Goal: Task Accomplishment & Management: Complete application form

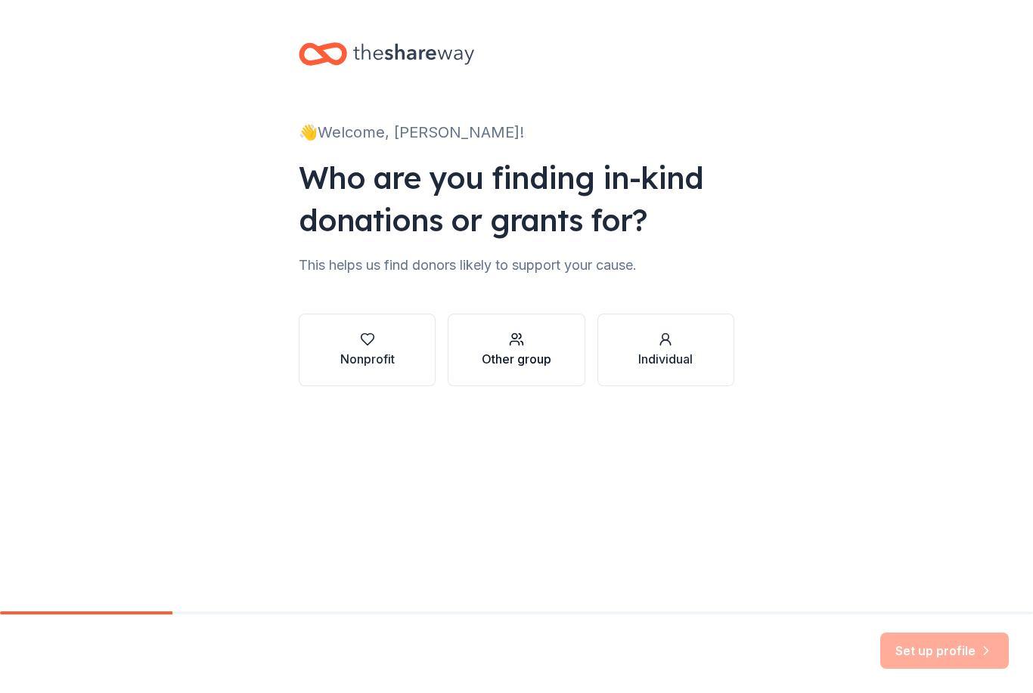
click at [525, 340] on div "button" at bounding box center [517, 339] width 70 height 15
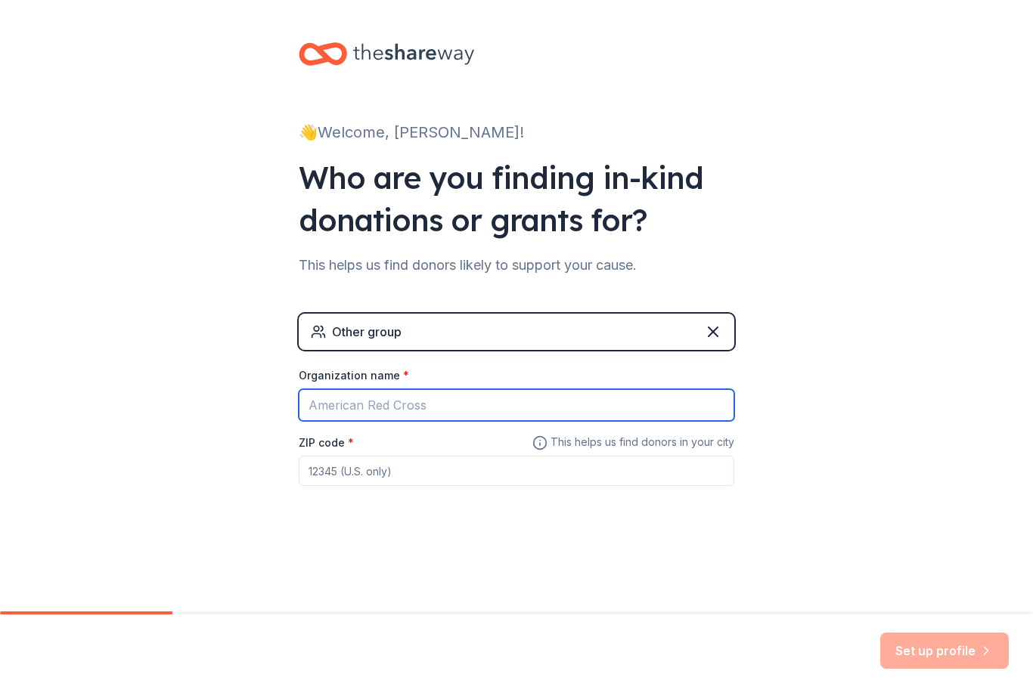
click at [462, 399] on input "Organization name *" at bounding box center [516, 405] width 435 height 32
type input "T"
type input "Yoyo Golf Team"
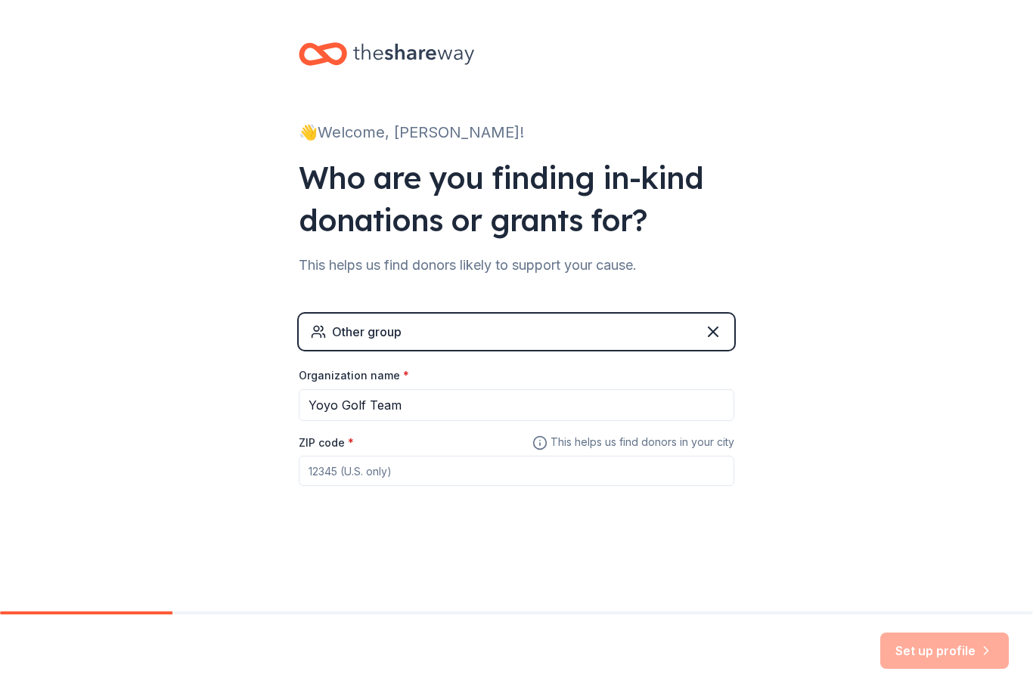
click at [457, 463] on input "ZIP code *" at bounding box center [516, 471] width 435 height 30
type input "43017"
click at [977, 643] on button "Set up profile" at bounding box center [944, 651] width 129 height 36
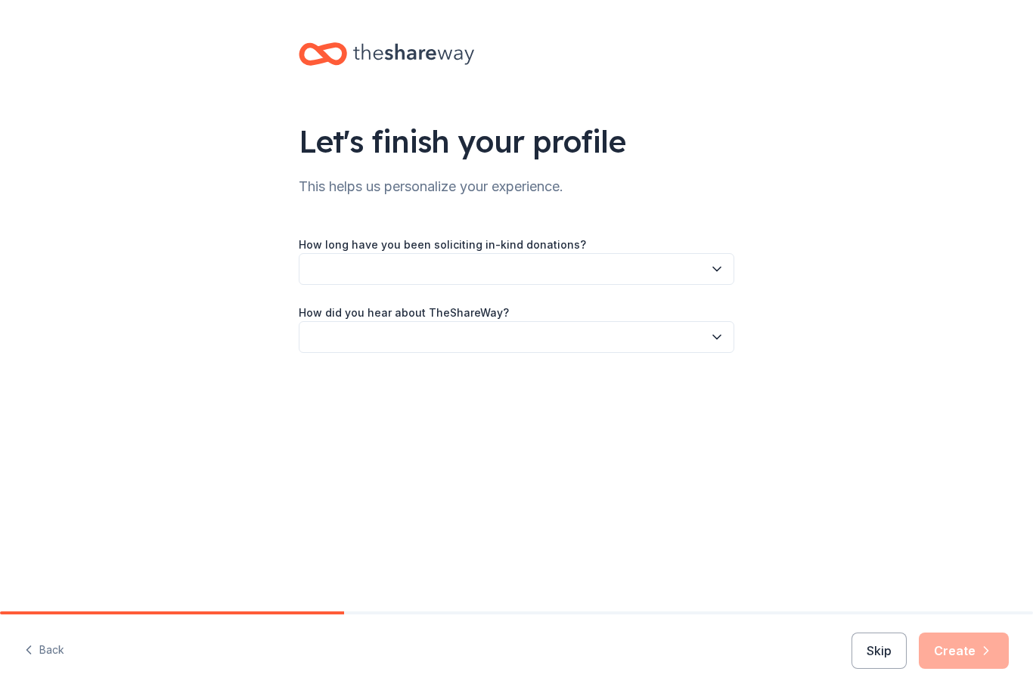
click at [718, 261] on button "button" at bounding box center [516, 269] width 435 height 32
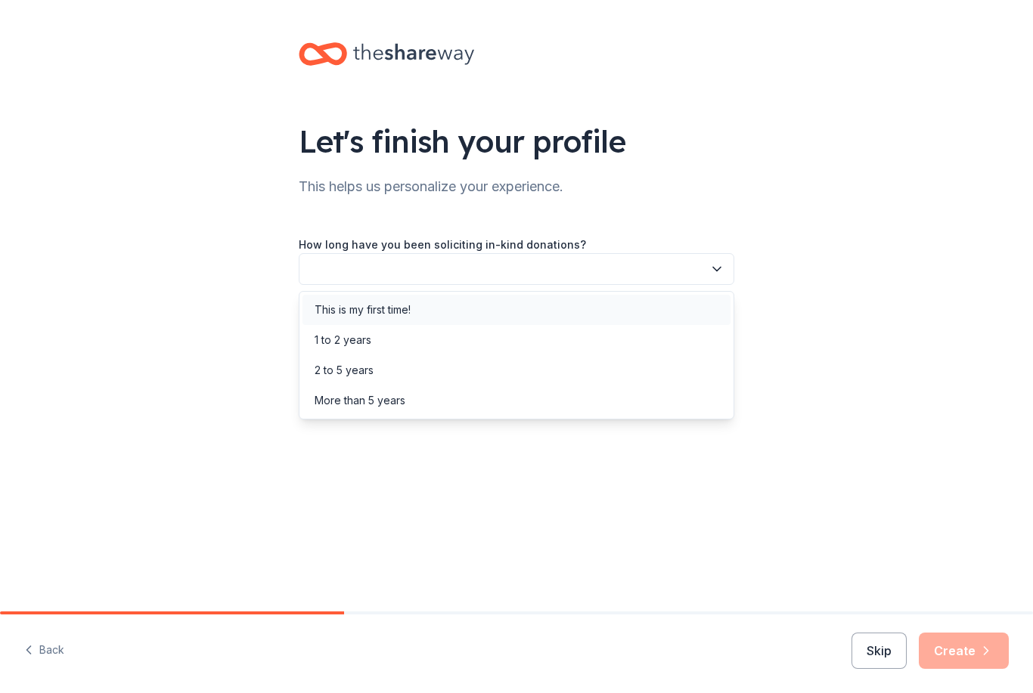
click at [444, 307] on div "This is my first time!" at bounding box center [516, 310] width 428 height 30
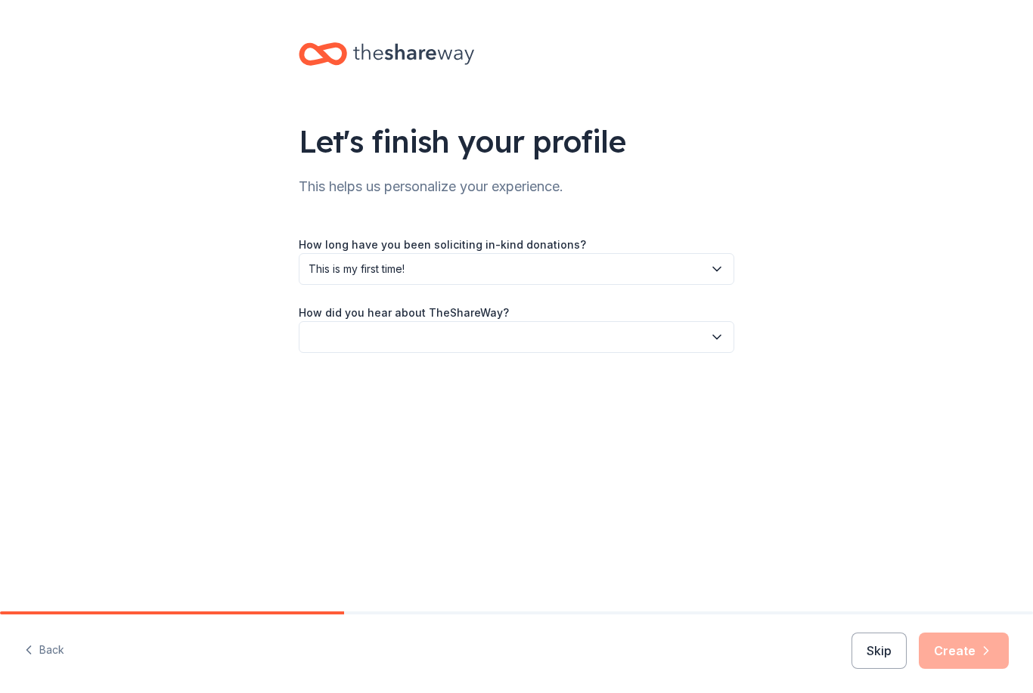
click at [715, 333] on icon "button" at bounding box center [716, 337] width 15 height 15
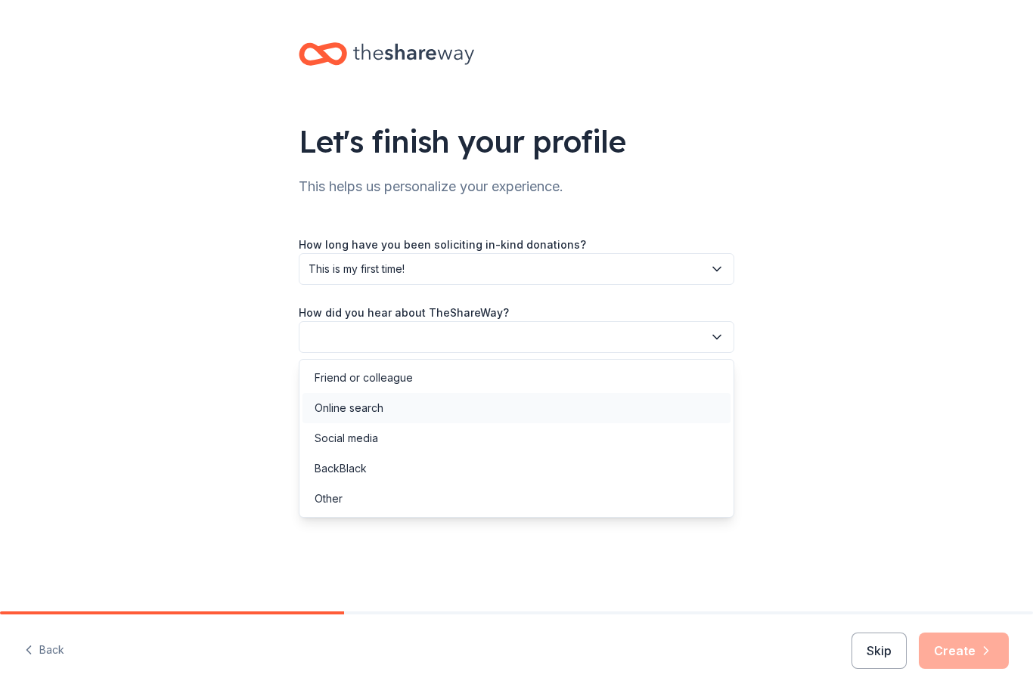
click at [398, 406] on div "Online search" at bounding box center [516, 408] width 428 height 30
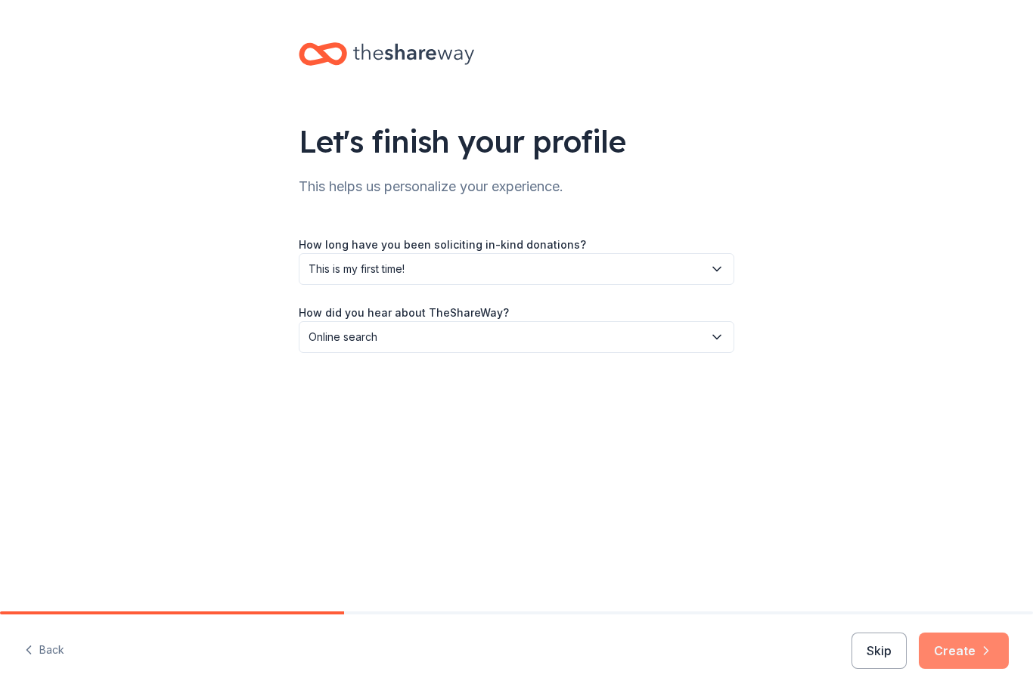
click at [969, 661] on button "Create" at bounding box center [964, 651] width 90 height 36
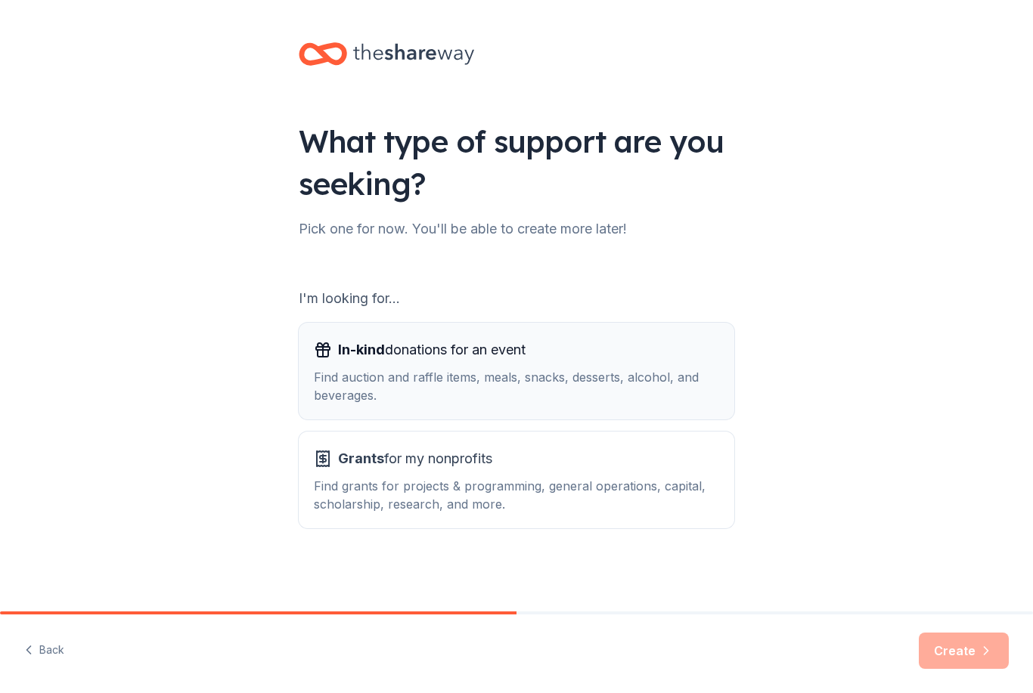
click at [560, 362] on div "In-kind donations for an event Find auction and raffle items, meals, snacks, de…" at bounding box center [516, 371] width 405 height 67
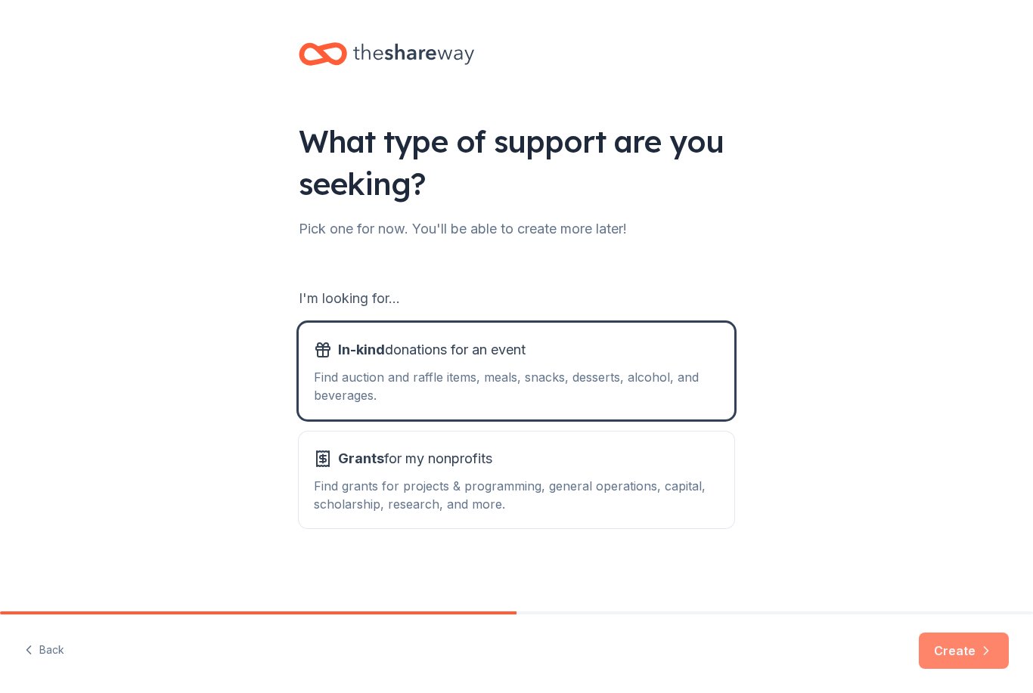
click at [967, 646] on button "Create" at bounding box center [964, 651] width 90 height 36
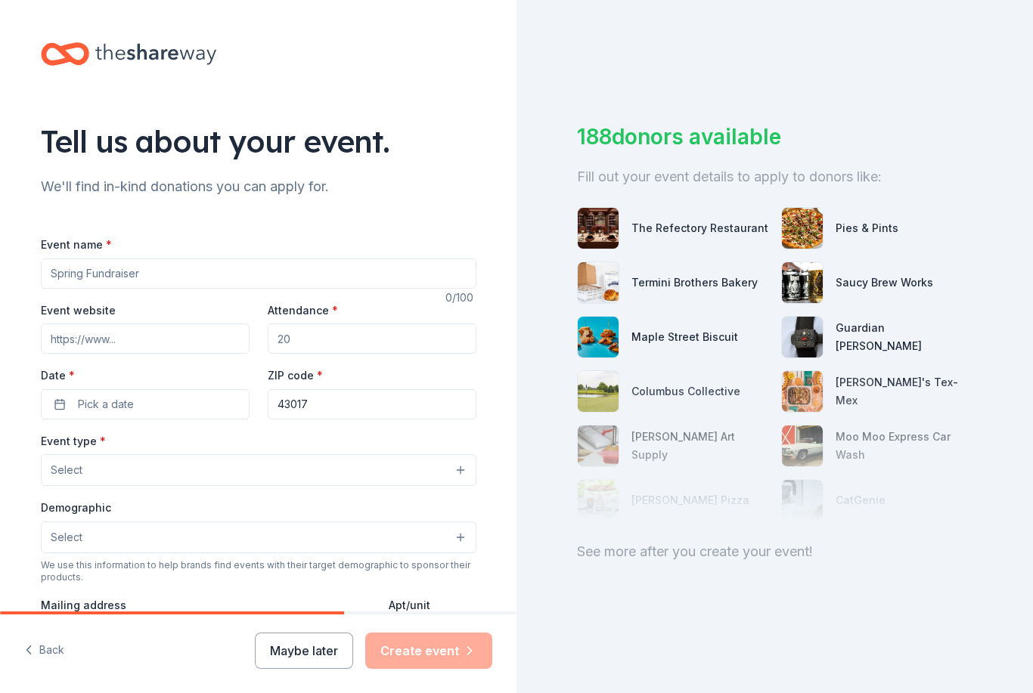
click at [271, 267] on input "Event name *" at bounding box center [258, 274] width 435 height 30
type input "PGA Junior League Regional Championship"
click at [183, 339] on input "Event website" at bounding box center [145, 339] width 209 height 30
click at [160, 331] on input "Event website" at bounding box center [145, 339] width 209 height 30
paste input "[URL][DOMAIN_NAME]"
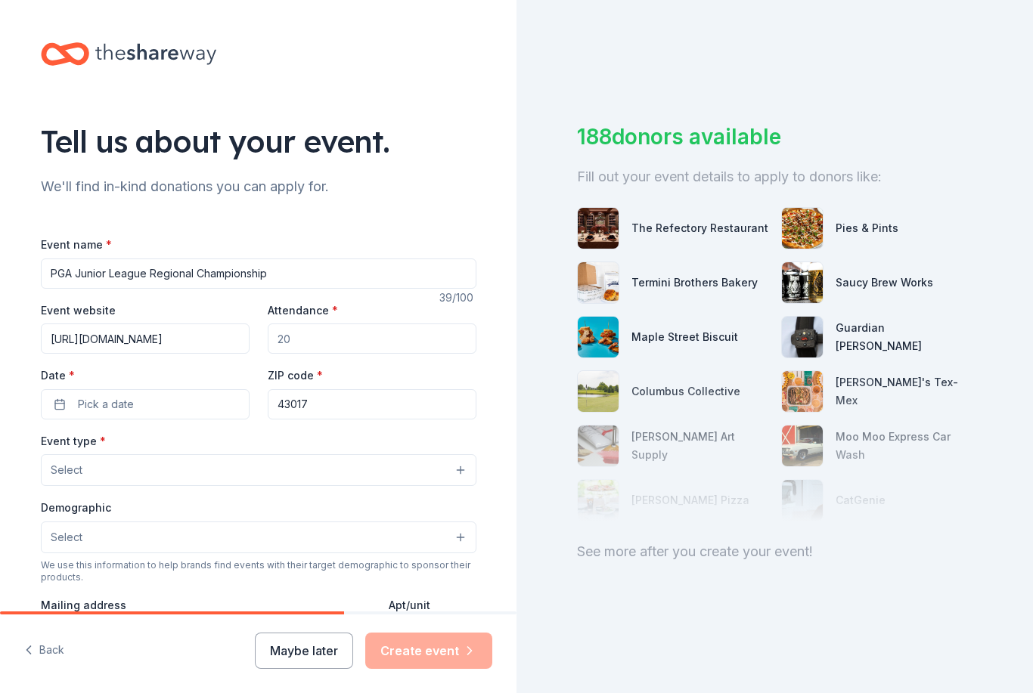
type input "[URL][DOMAIN_NAME]"
click at [339, 340] on input "Attendance *" at bounding box center [372, 339] width 209 height 30
type input "25"
click at [161, 401] on button "Pick a date" at bounding box center [145, 404] width 209 height 30
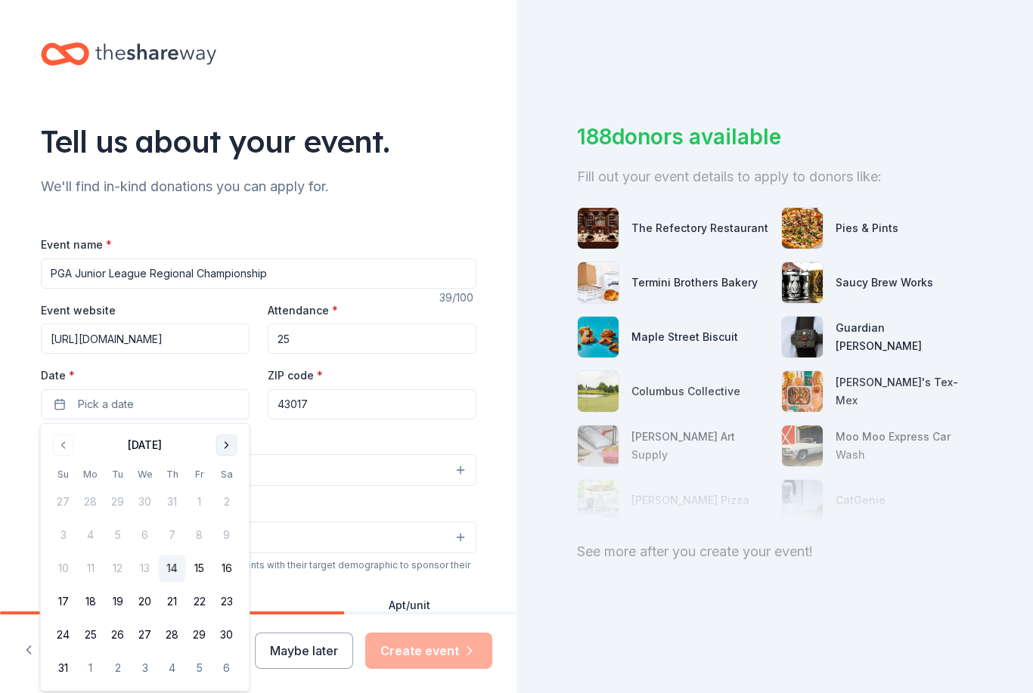
click at [225, 438] on button "Go to next month" at bounding box center [226, 445] width 21 height 21
click at [200, 566] on button "19" at bounding box center [199, 568] width 27 height 27
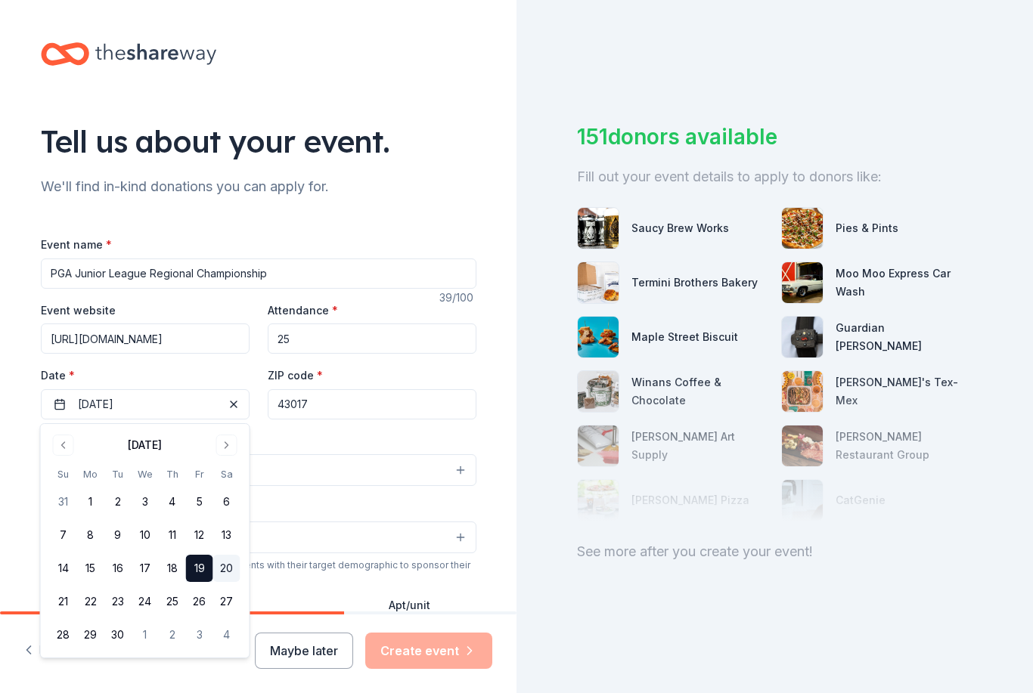
click at [229, 571] on button "20" at bounding box center [226, 568] width 27 height 27
click at [495, 430] on div "Tell us about your event. We'll find in-kind donations you can apply for. Event…" at bounding box center [259, 503] width 484 height 1006
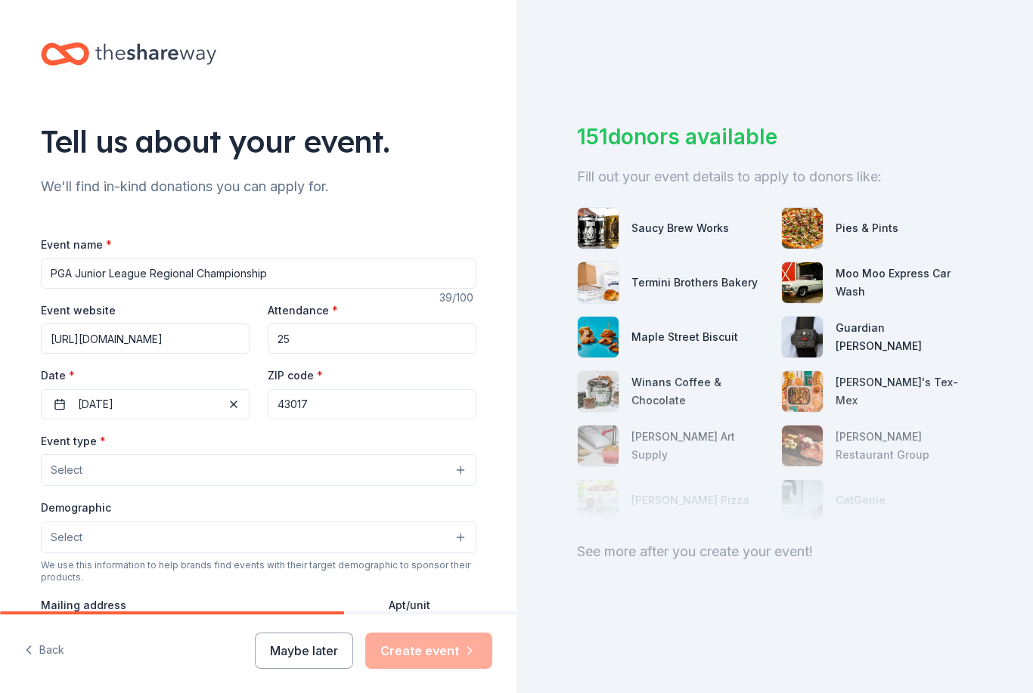
click at [498, 429] on div "Tell us about your event. We'll find in-kind donations you can apply for. Event…" at bounding box center [259, 503] width 484 height 1006
click at [244, 467] on button "Select" at bounding box center [258, 470] width 435 height 32
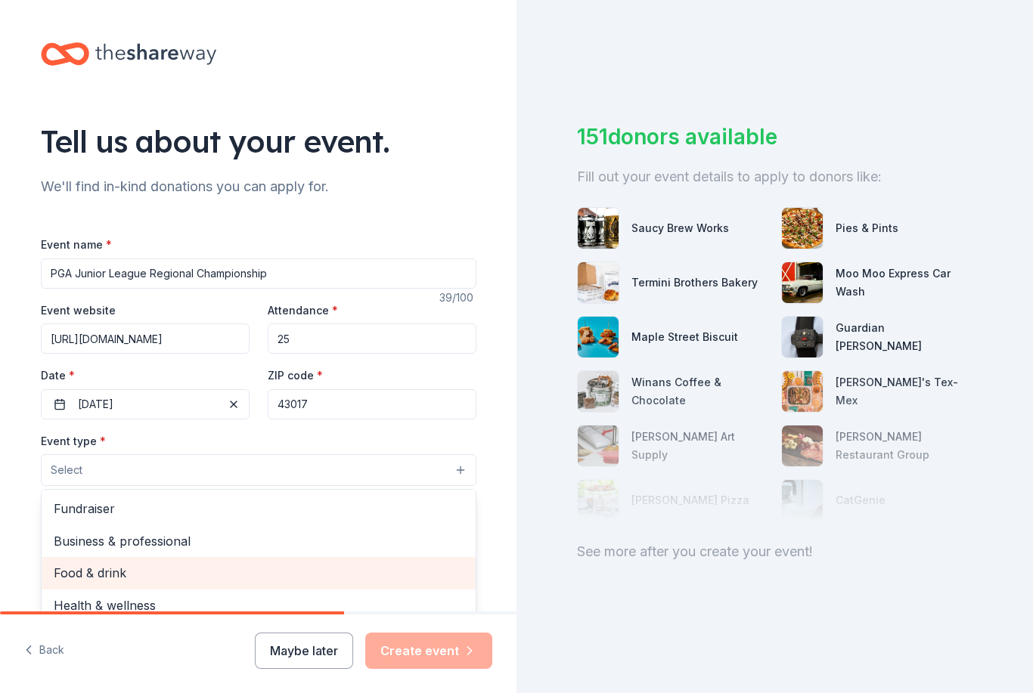
click at [146, 570] on span "Food & drink" at bounding box center [259, 573] width 410 height 20
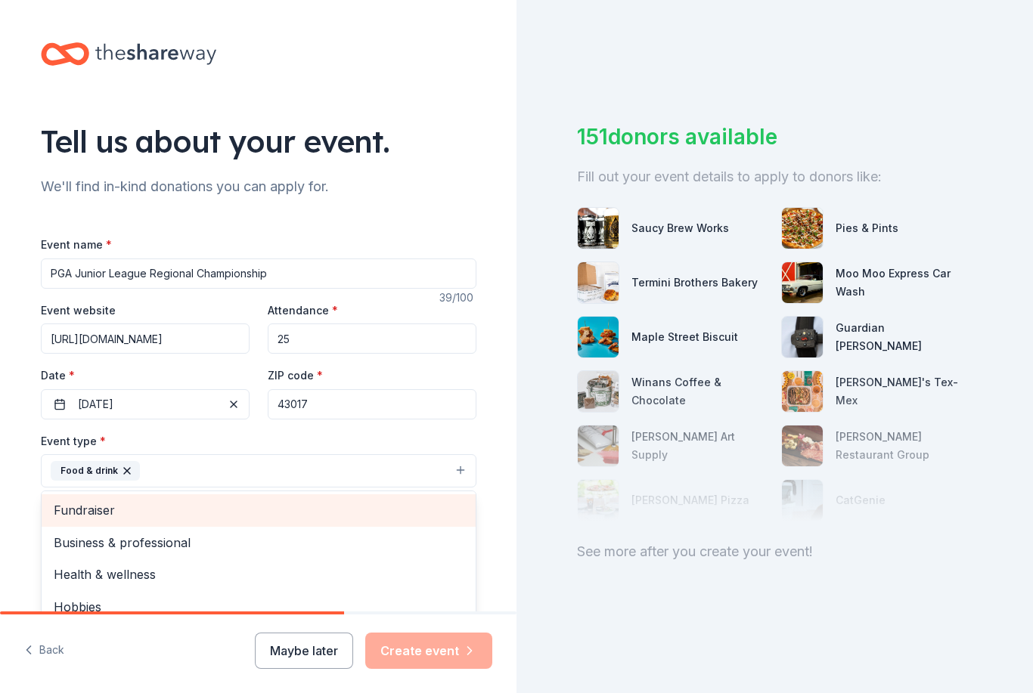
click at [248, 505] on span "Fundraiser" at bounding box center [259, 511] width 410 height 20
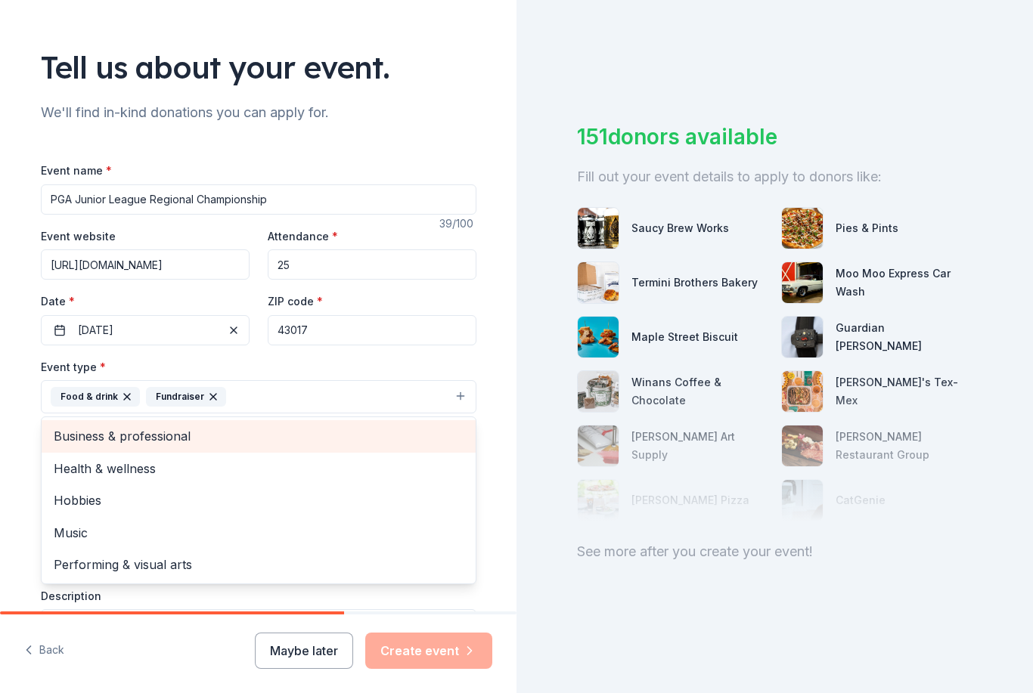
scroll to position [76, 0]
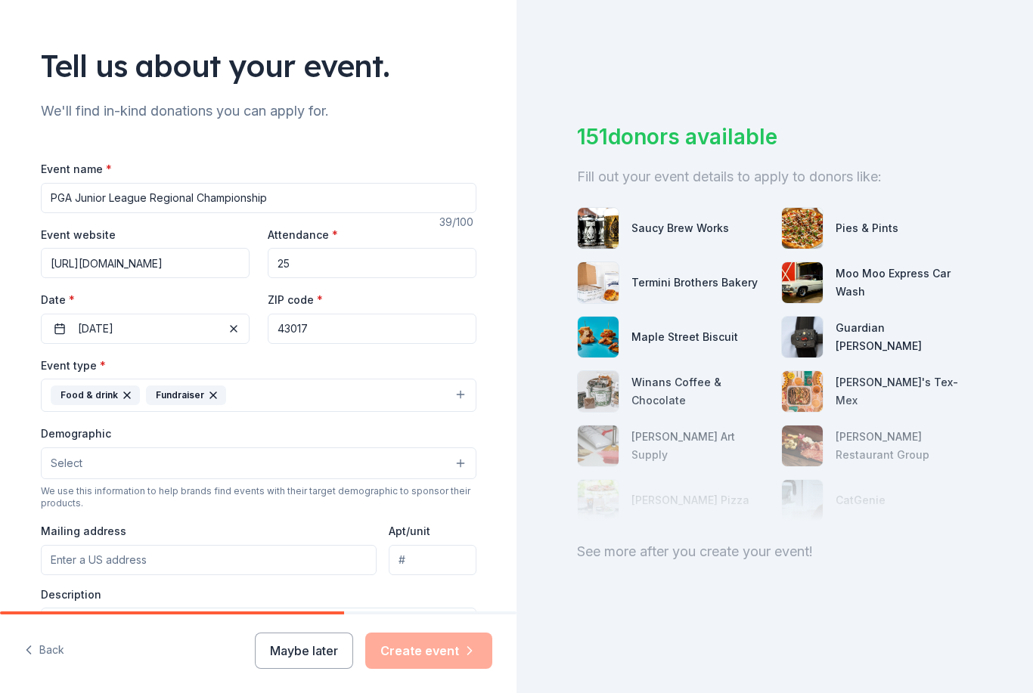
click at [462, 460] on button "Select" at bounding box center [258, 464] width 435 height 32
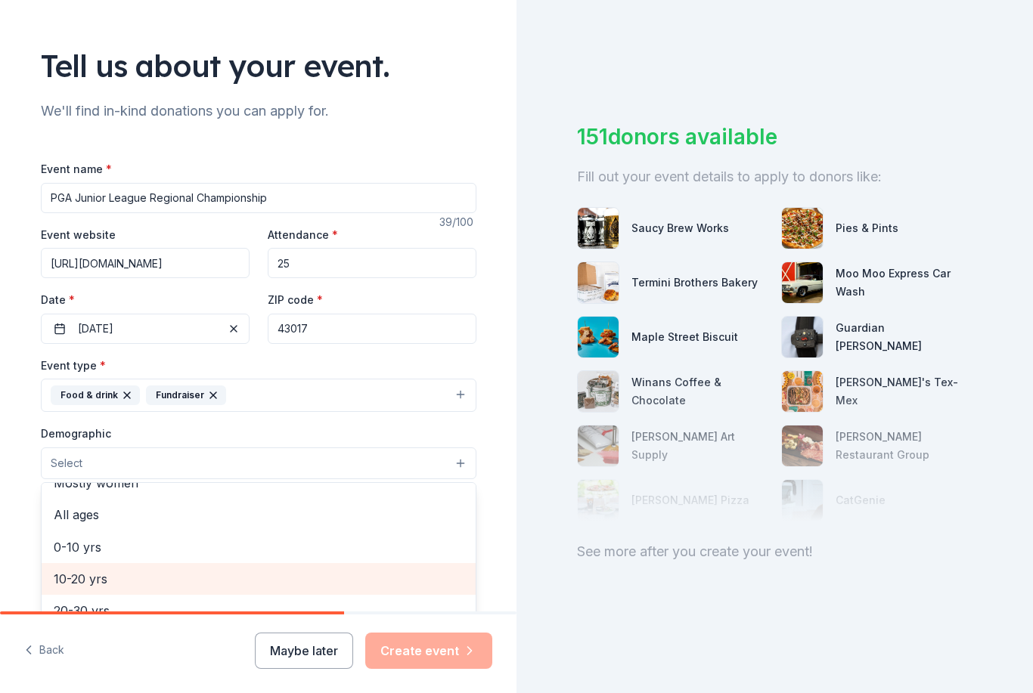
click at [105, 583] on span "10-20 yrs" at bounding box center [259, 579] width 410 height 20
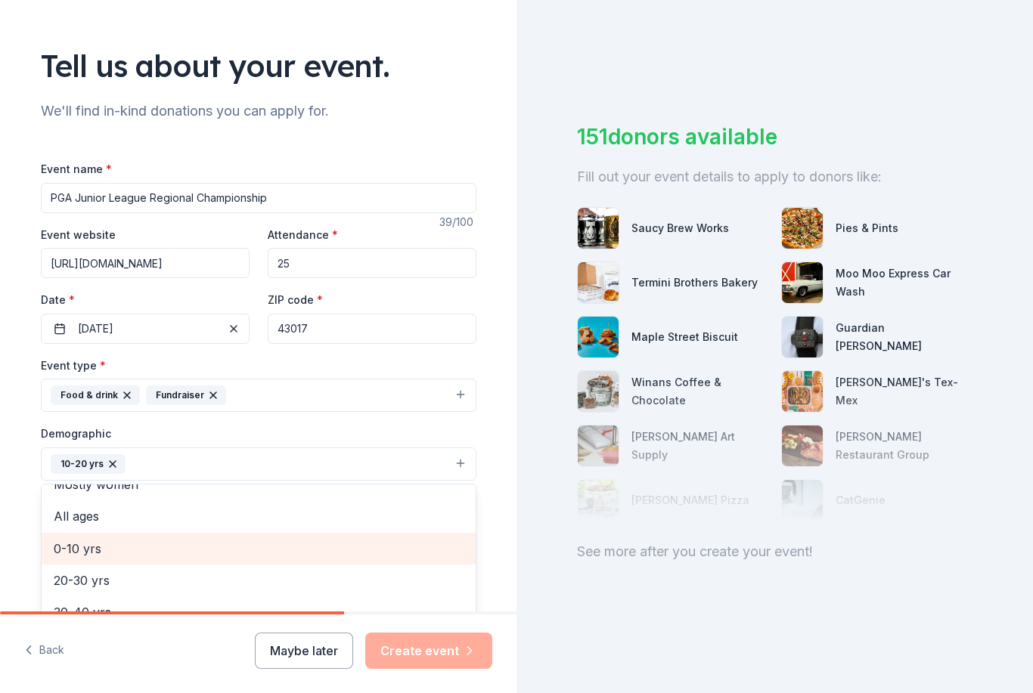
click at [99, 549] on span "0-10 yrs" at bounding box center [259, 549] width 410 height 20
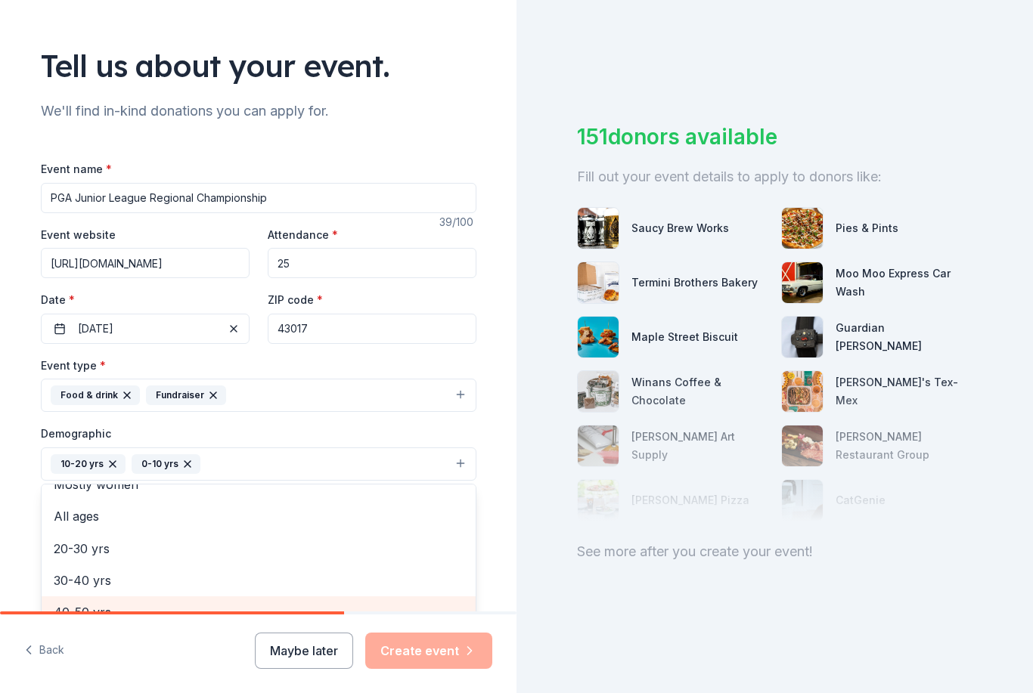
click at [135, 610] on span "40-50 yrs" at bounding box center [259, 613] width 410 height 20
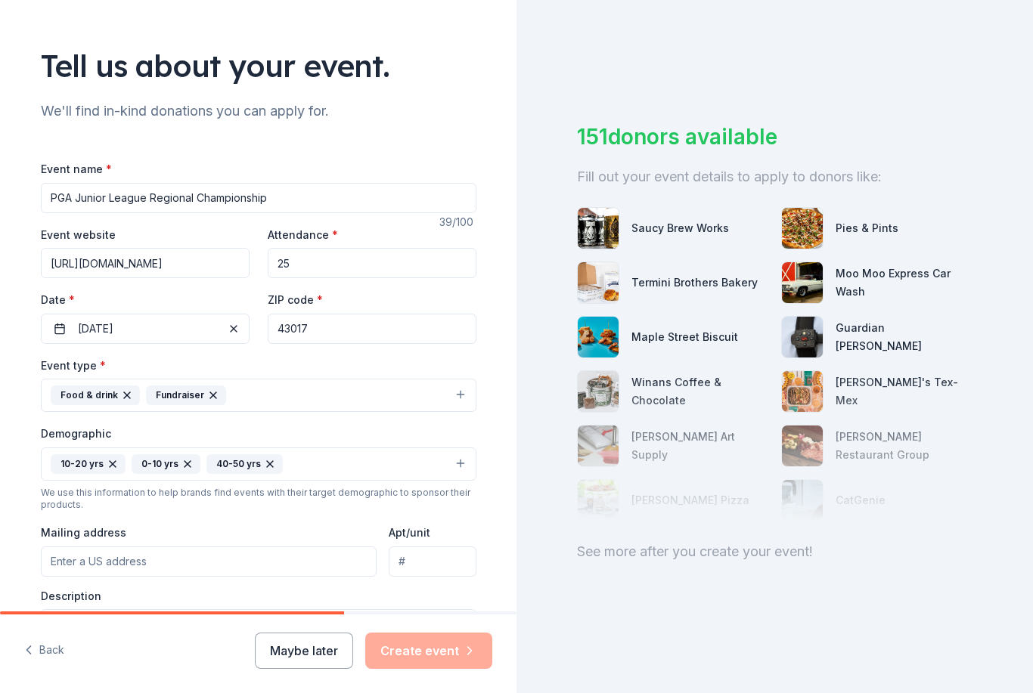
click at [235, 556] on input "Mailing address" at bounding box center [209, 562] width 336 height 30
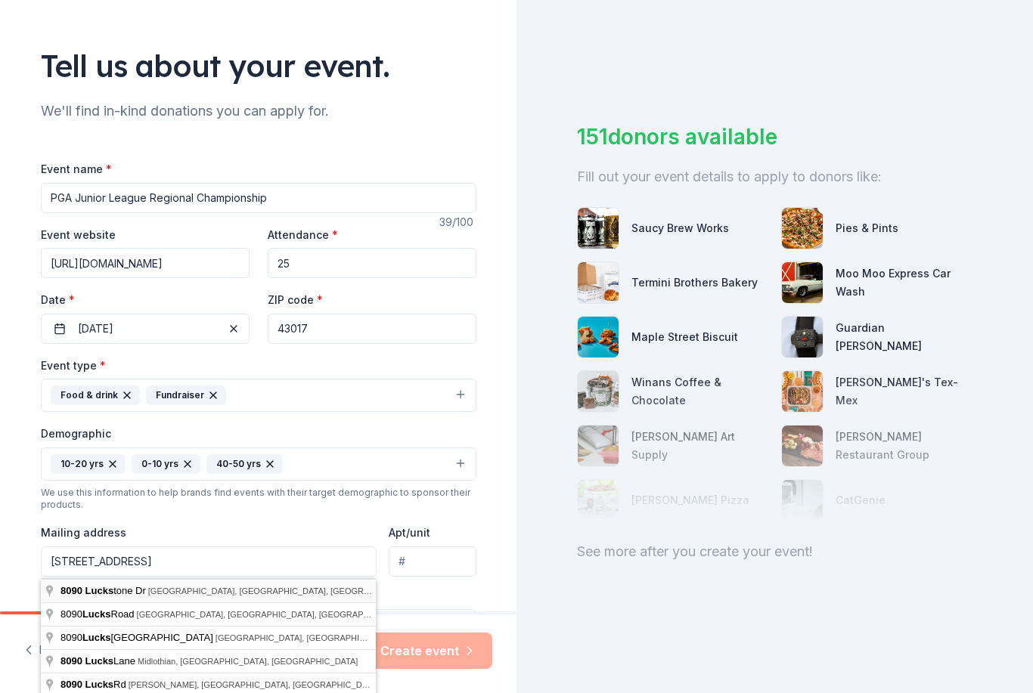
type input "[STREET_ADDRESS]"
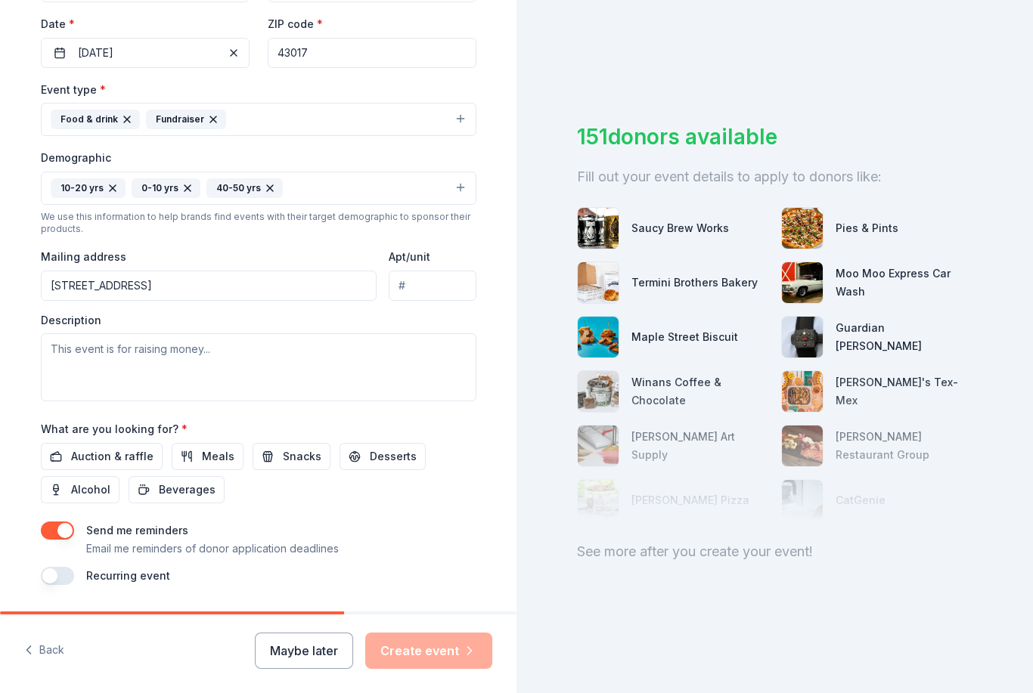
scroll to position [351, 0]
click at [346, 343] on textarea at bounding box center [258, 368] width 435 height 68
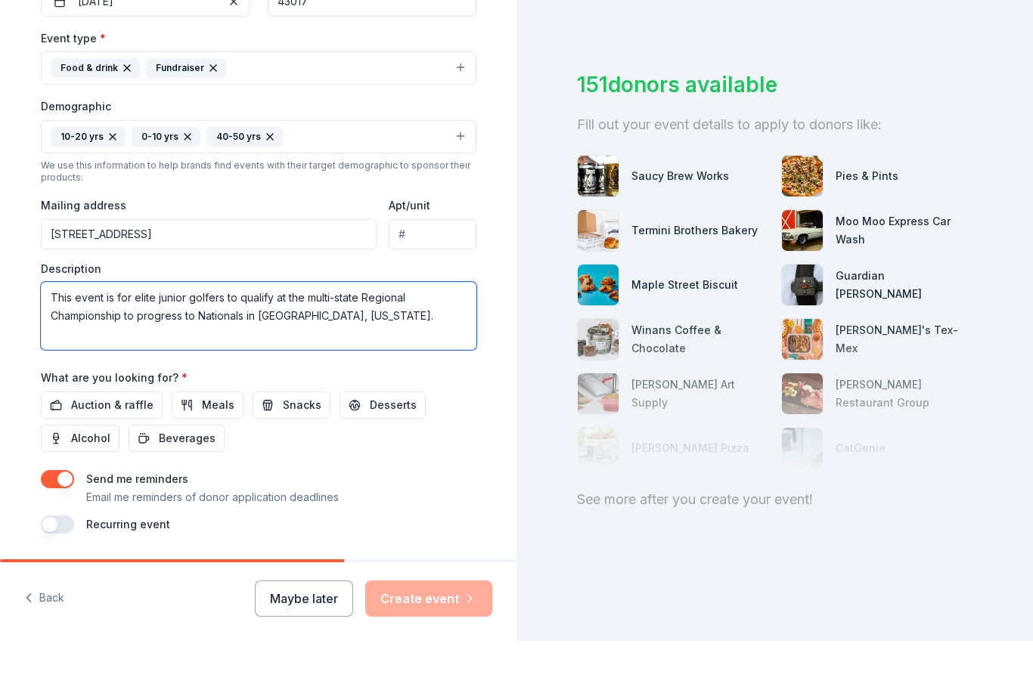
scroll to position [48, 0]
type textarea "This event is for elite junior golfers to qualify at the multi-state Regional C…"
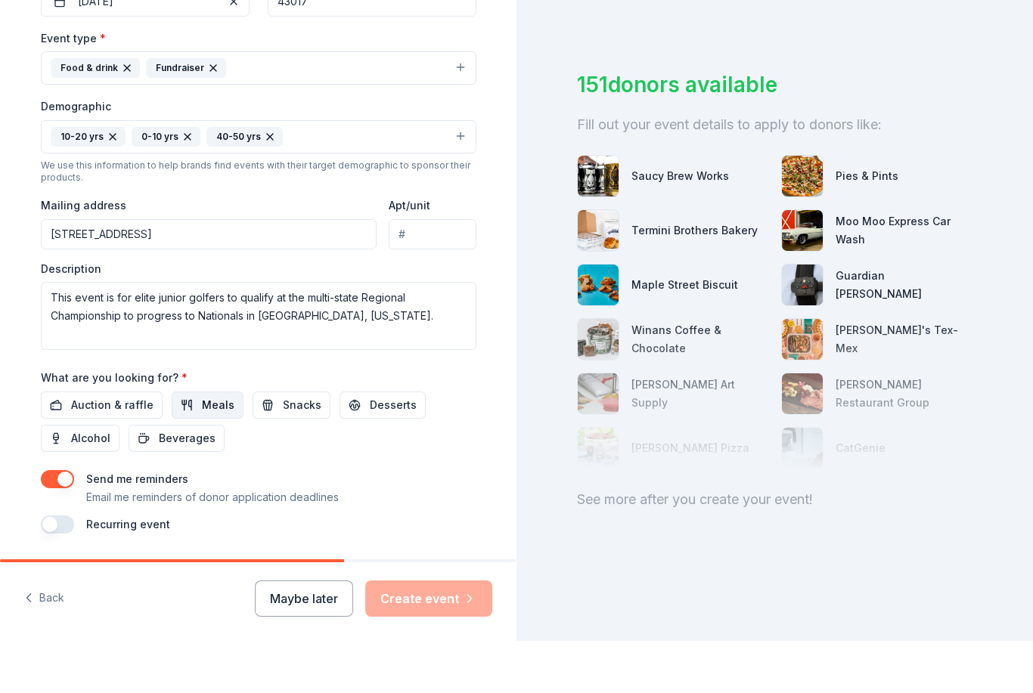
click at [202, 448] on span "Meals" at bounding box center [218, 457] width 33 height 18
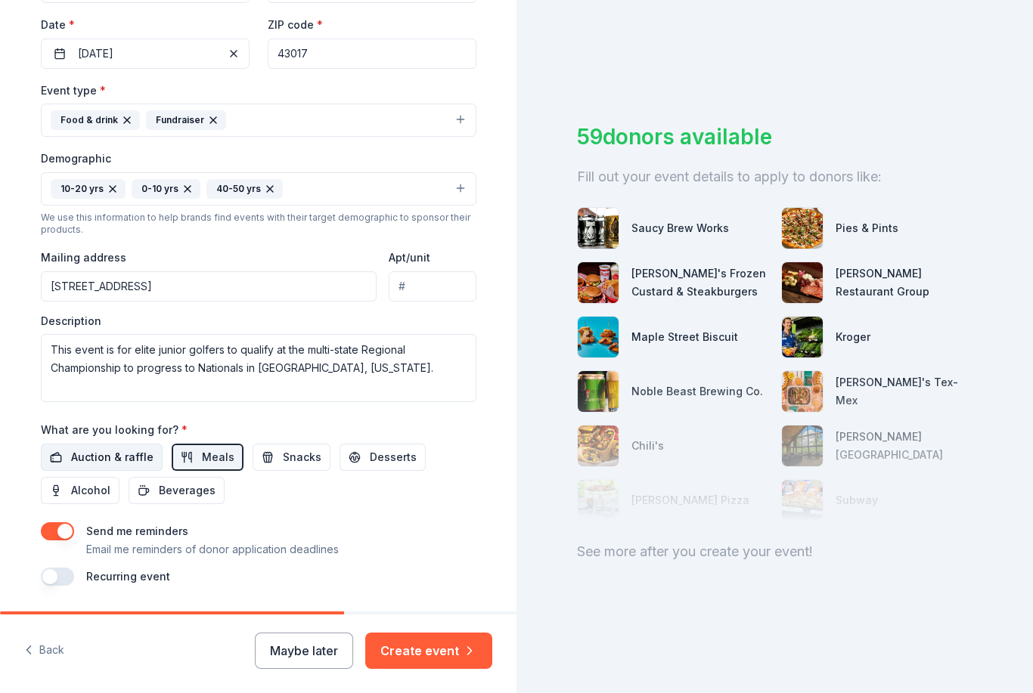
click at [113, 448] on span "Auction & raffle" at bounding box center [112, 457] width 82 height 18
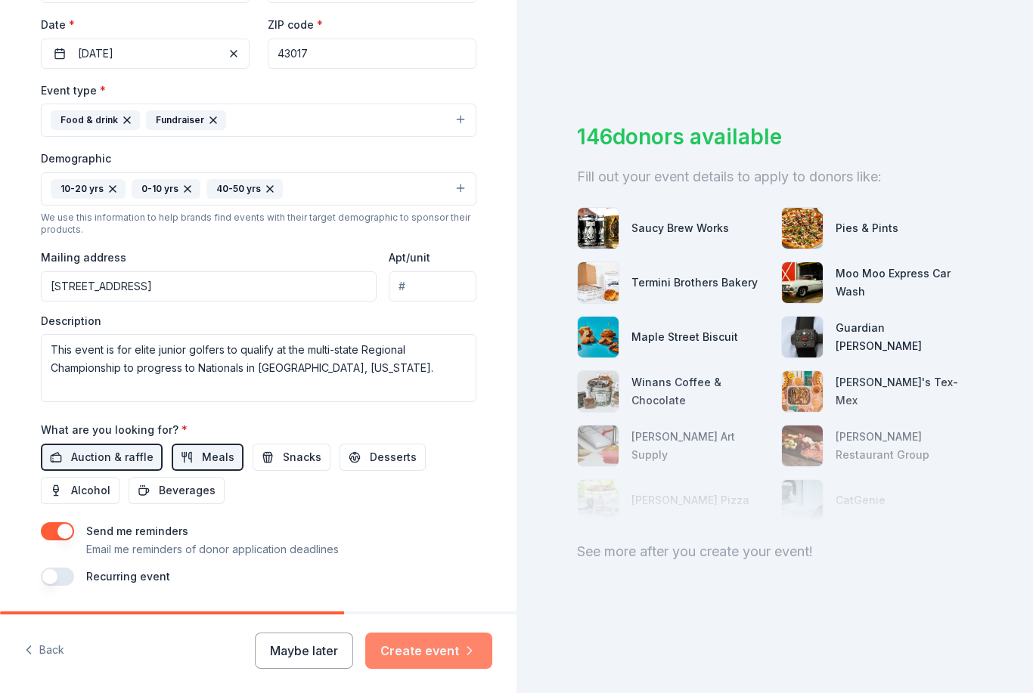
click at [459, 649] on button "Create event" at bounding box center [428, 651] width 127 height 36
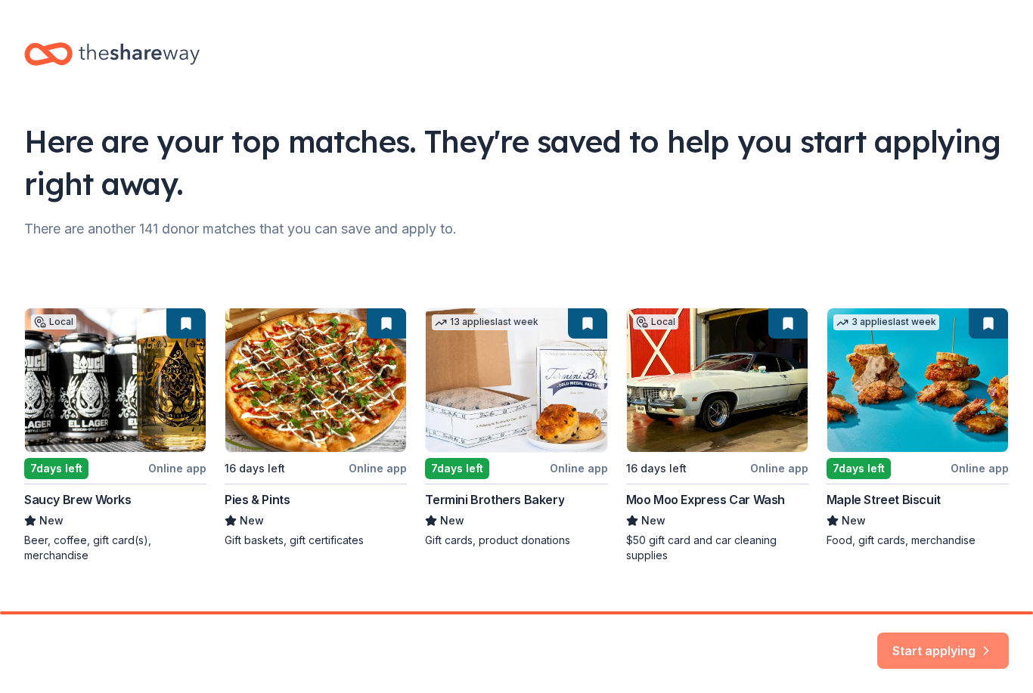
click at [954, 643] on button "Start applying" at bounding box center [943, 643] width 132 height 36
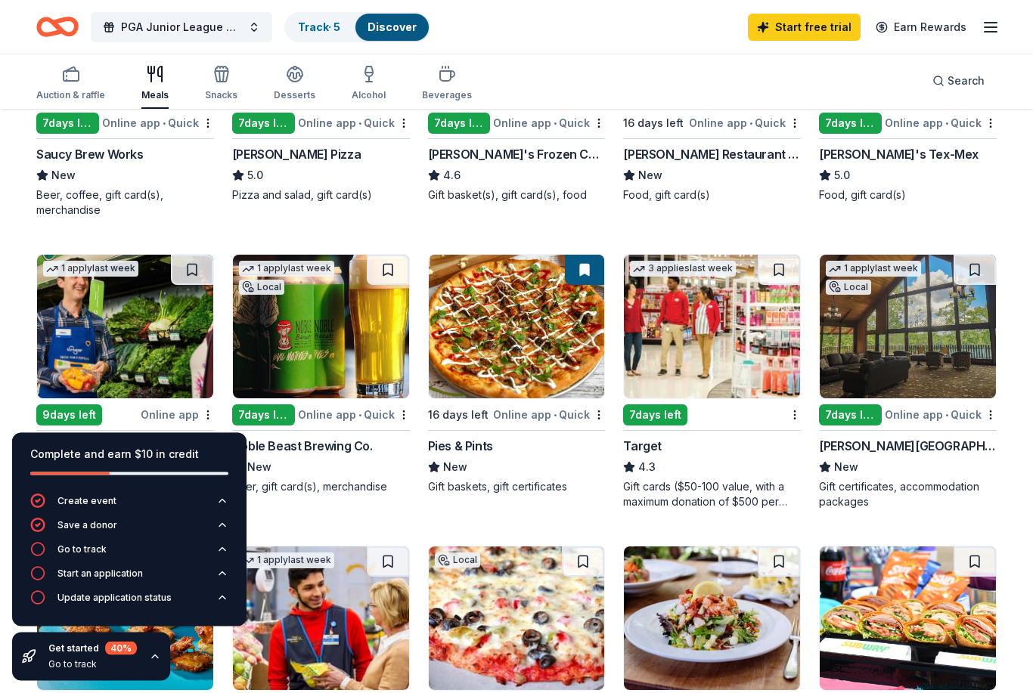
scroll to position [313, 0]
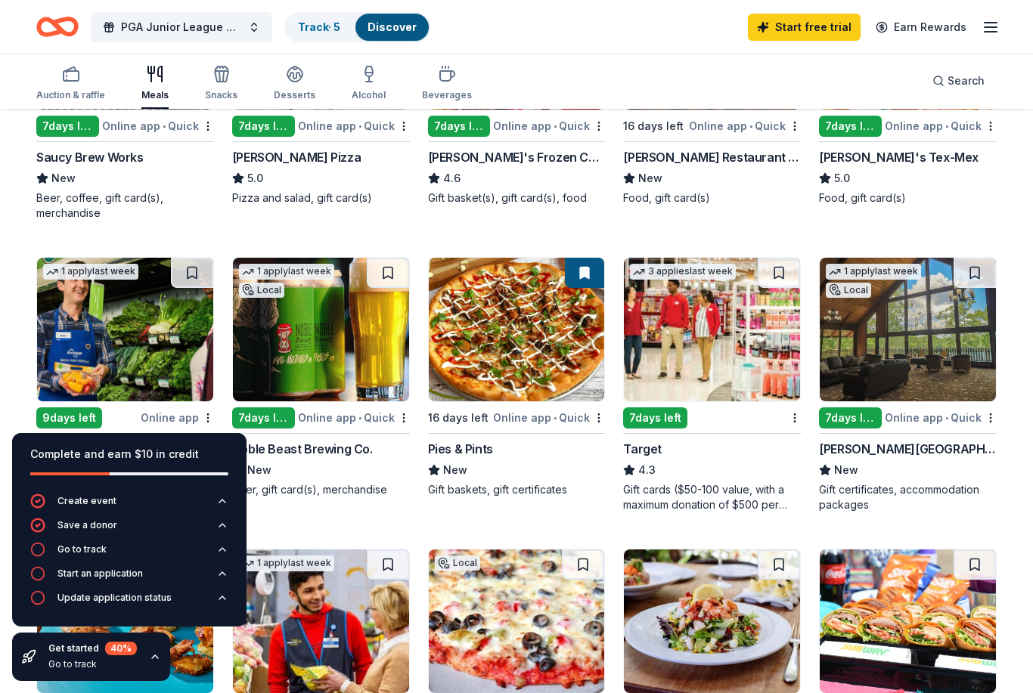
click at [729, 370] on img at bounding box center [712, 330] width 176 height 144
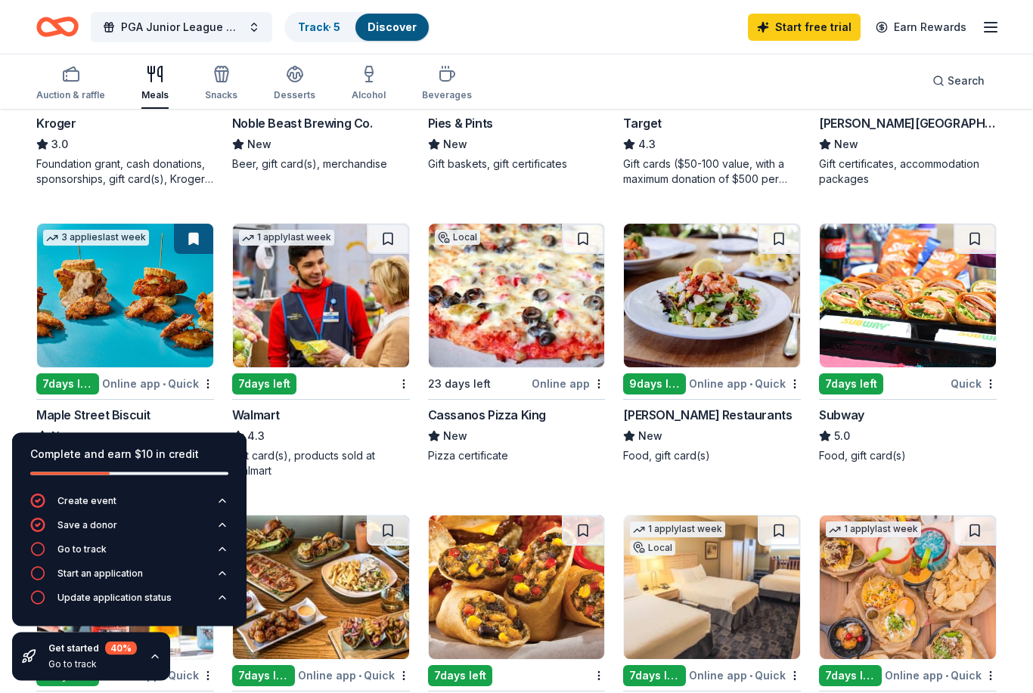
scroll to position [640, 0]
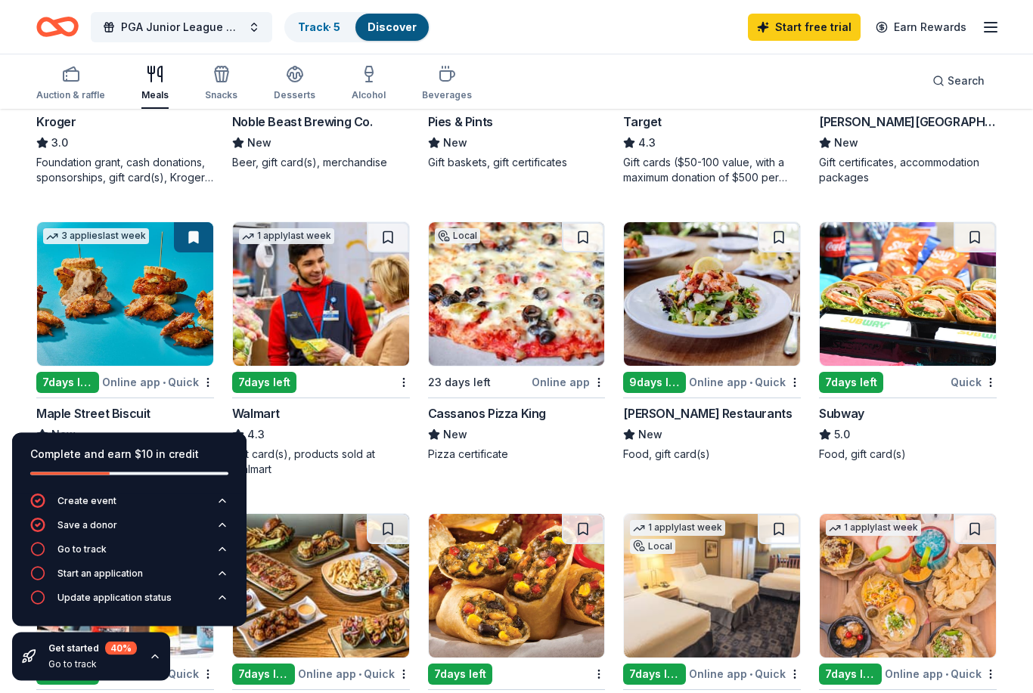
click at [917, 339] on img at bounding box center [908, 295] width 176 height 144
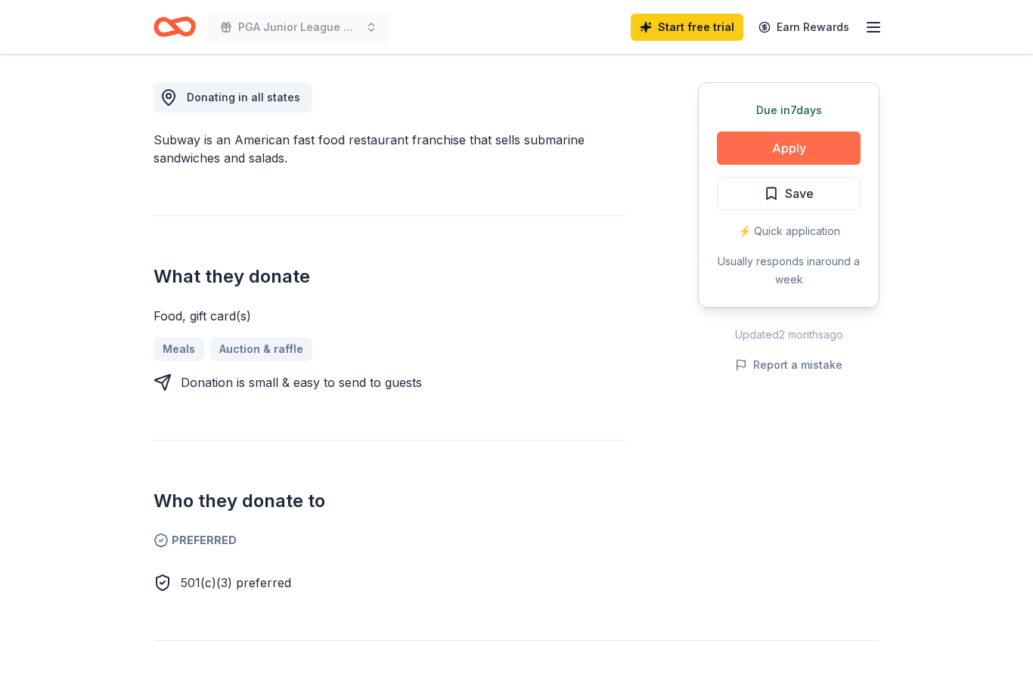
click at [810, 132] on button "Apply" at bounding box center [789, 148] width 144 height 33
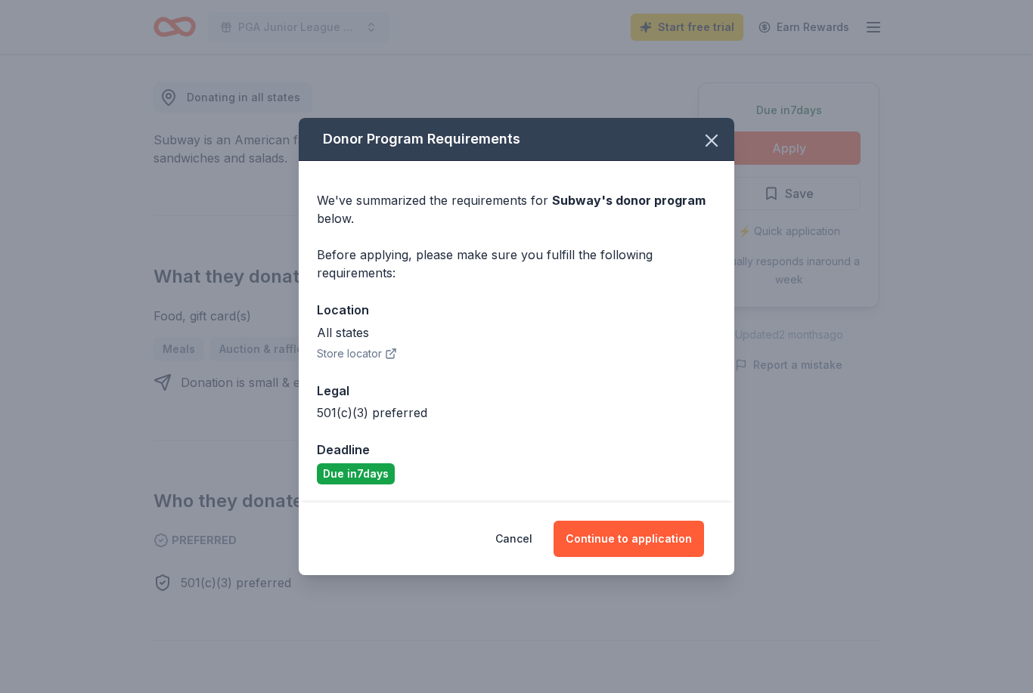
click at [358, 363] on button "Store locator" at bounding box center [357, 354] width 80 height 18
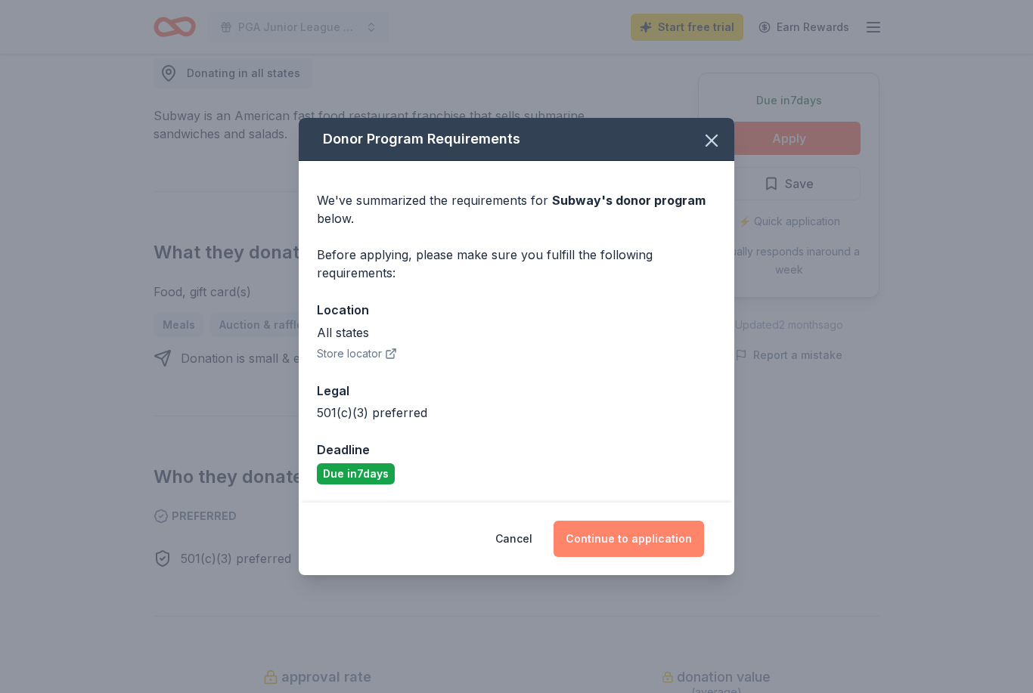
click at [646, 535] on button "Continue to application" at bounding box center [628, 539] width 150 height 36
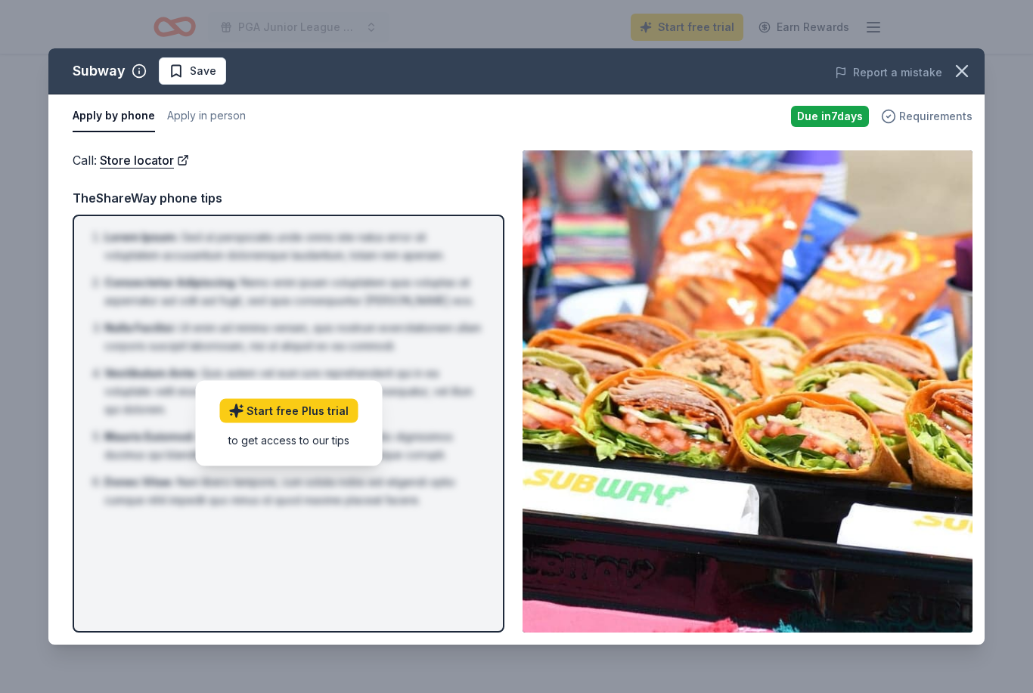
click at [934, 120] on span "Requirements" at bounding box center [935, 116] width 73 height 18
click at [231, 115] on button "Apply in person" at bounding box center [206, 117] width 79 height 32
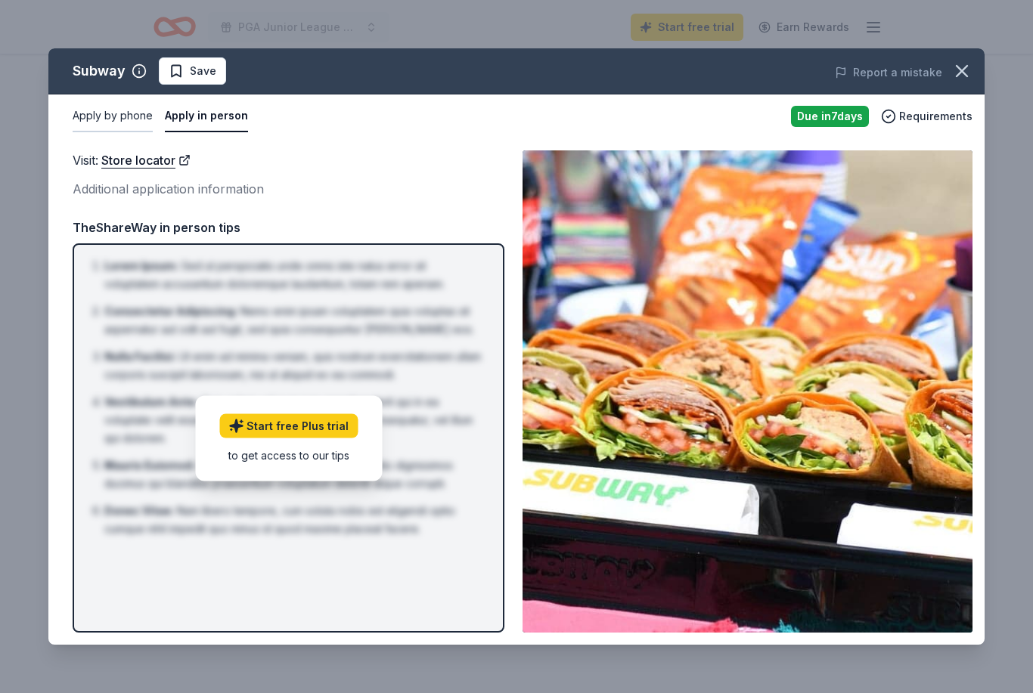
click at [88, 124] on button "Apply by phone" at bounding box center [113, 117] width 80 height 32
